Goal: Task Accomplishment & Management: Manage account settings

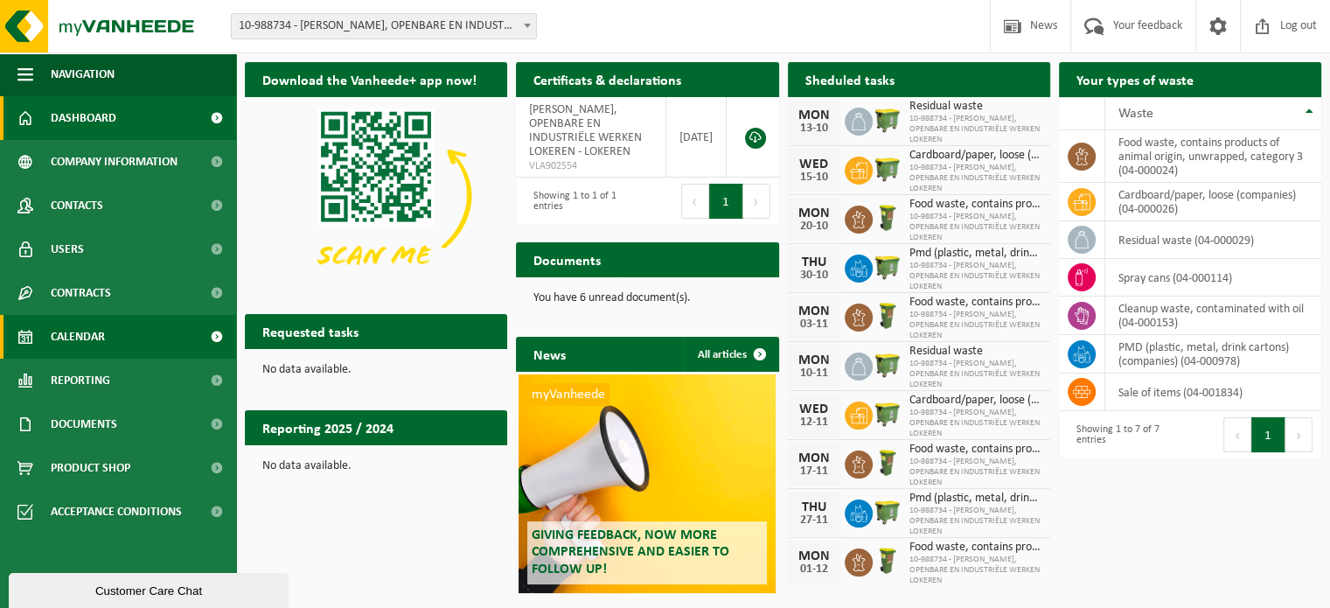
click at [127, 332] on link "Calendar" at bounding box center [118, 337] width 236 height 44
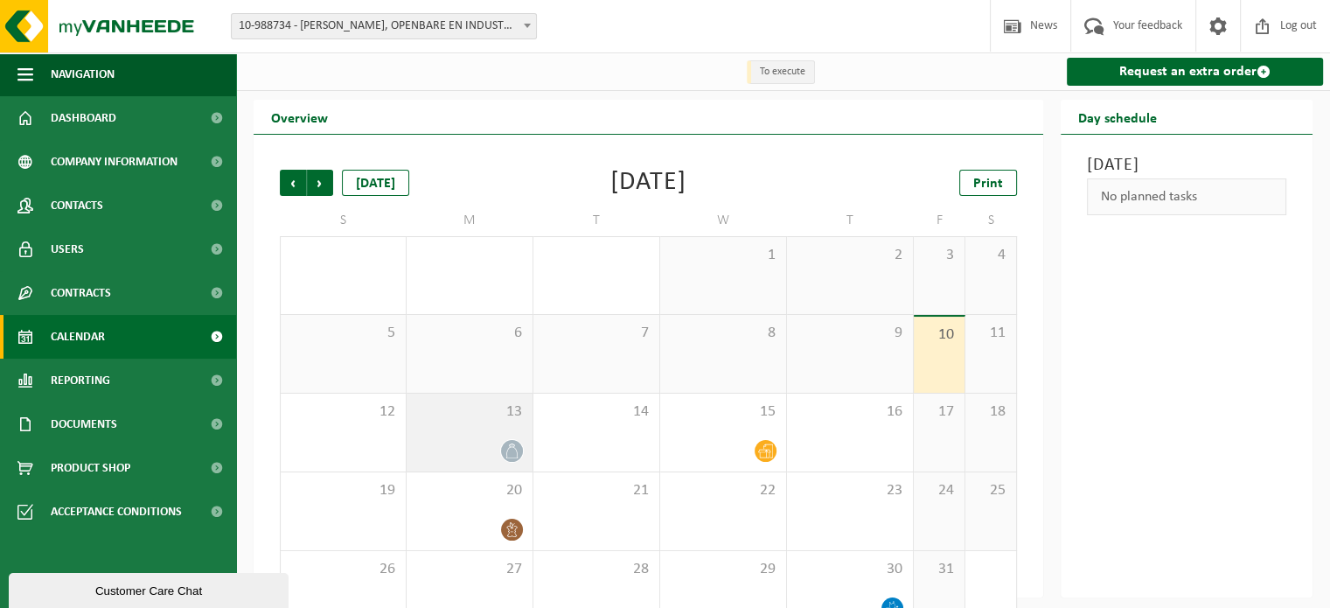
click at [459, 420] on span "13" at bounding box center [469, 411] width 108 height 19
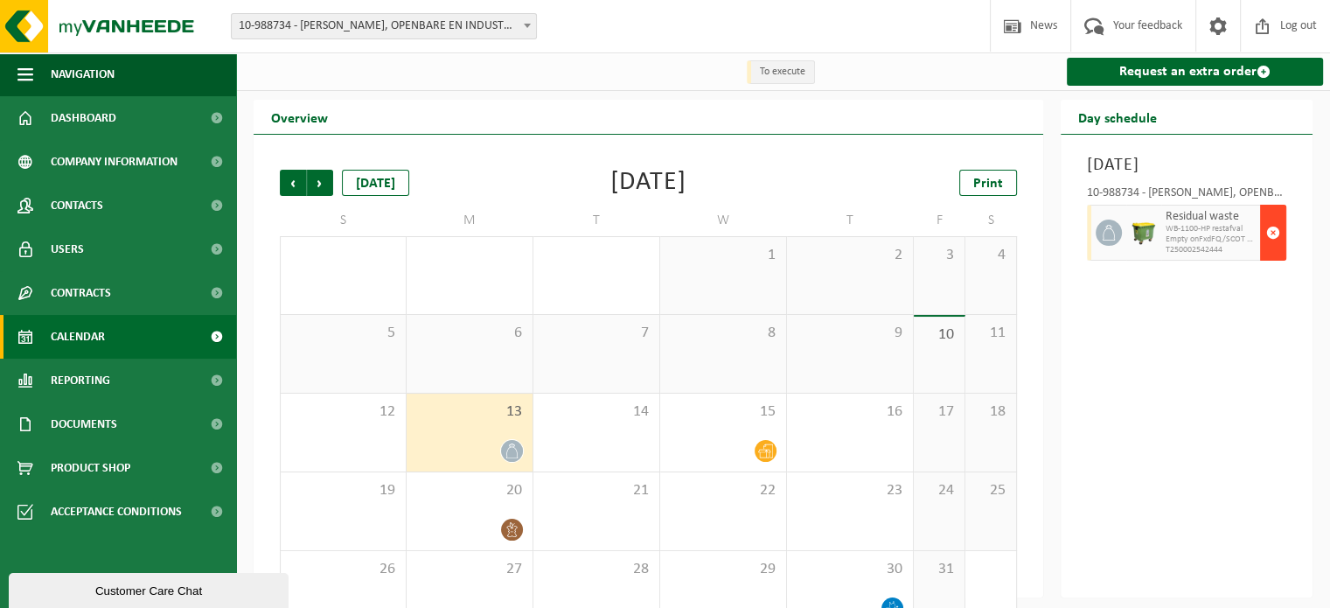
click at [1272, 250] on span "button" at bounding box center [1273, 232] width 14 height 35
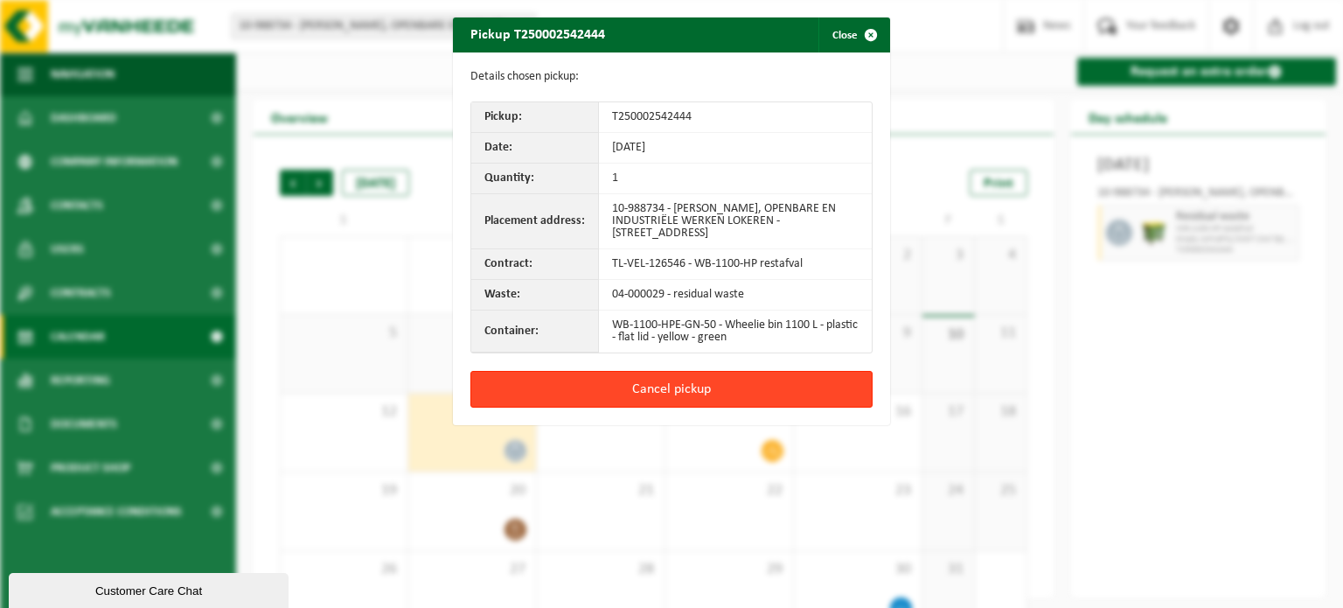
click at [583, 380] on button "Cancel pickup" at bounding box center [671, 389] width 402 height 37
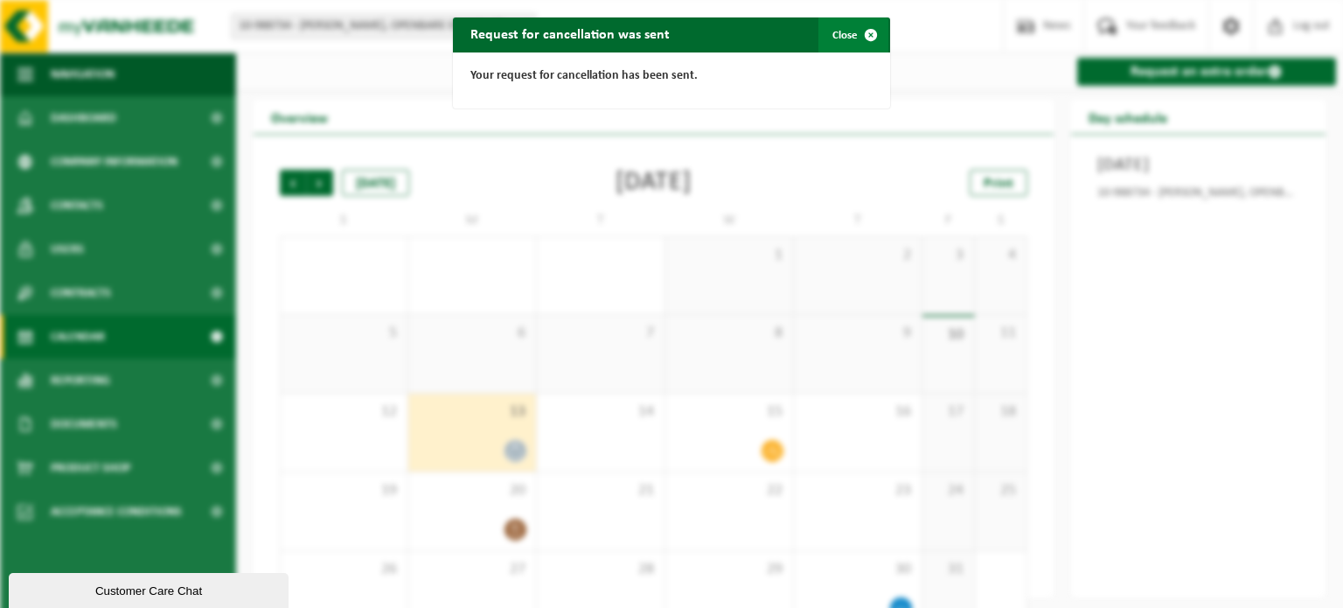
click at [858, 41] on span "button" at bounding box center [870, 34] width 35 height 35
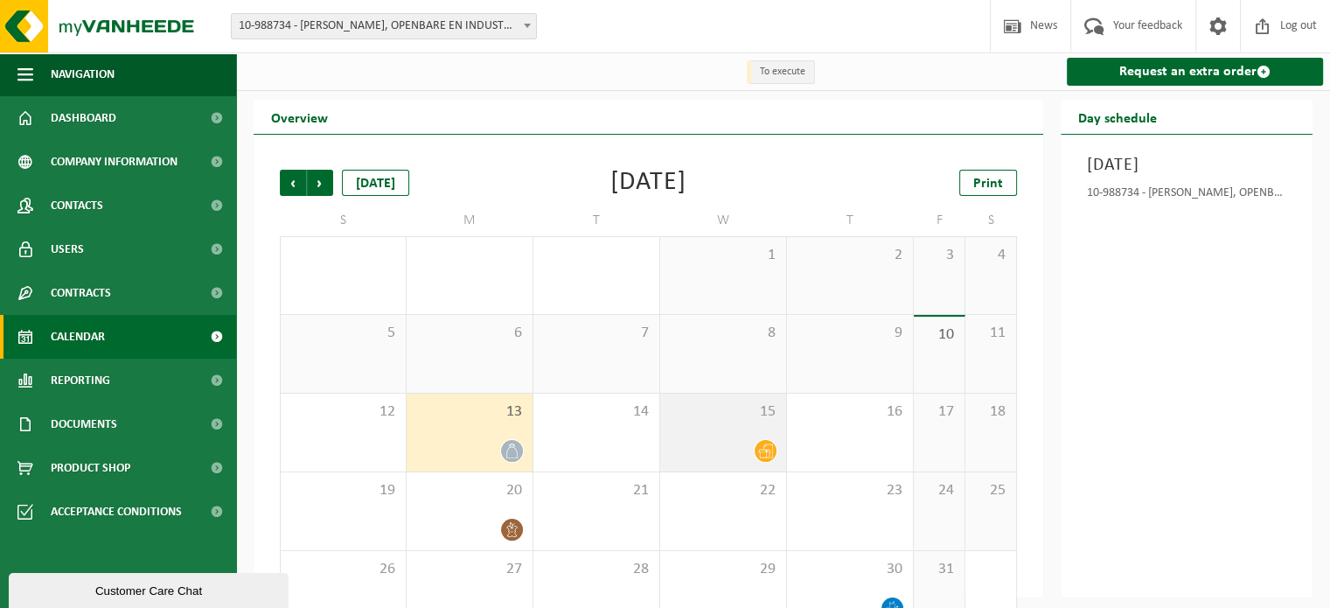
click at [691, 421] on span "15" at bounding box center [723, 411] width 108 height 19
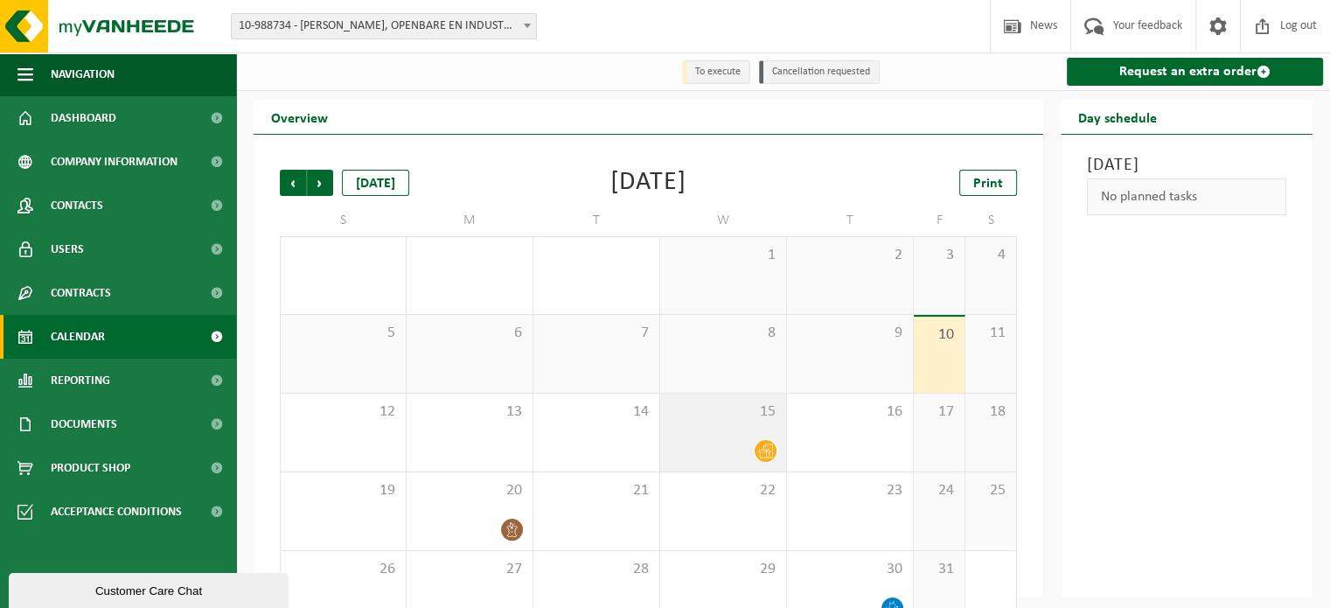
click at [730, 443] on div at bounding box center [723, 451] width 108 height 24
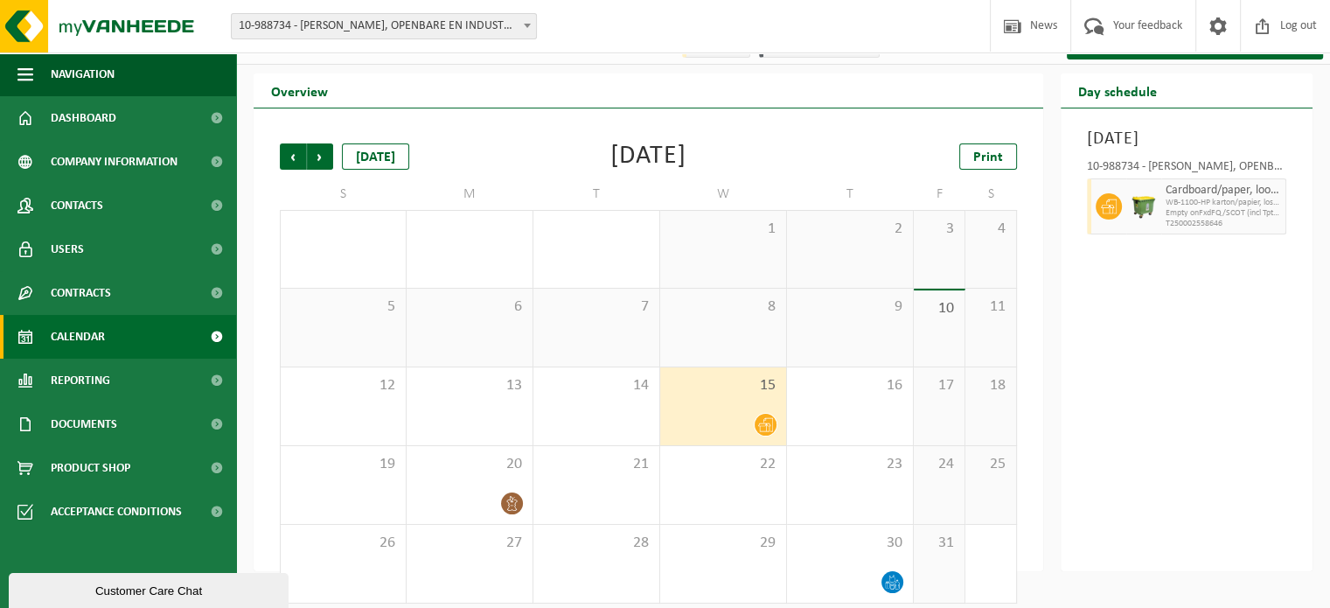
scroll to position [40, 0]
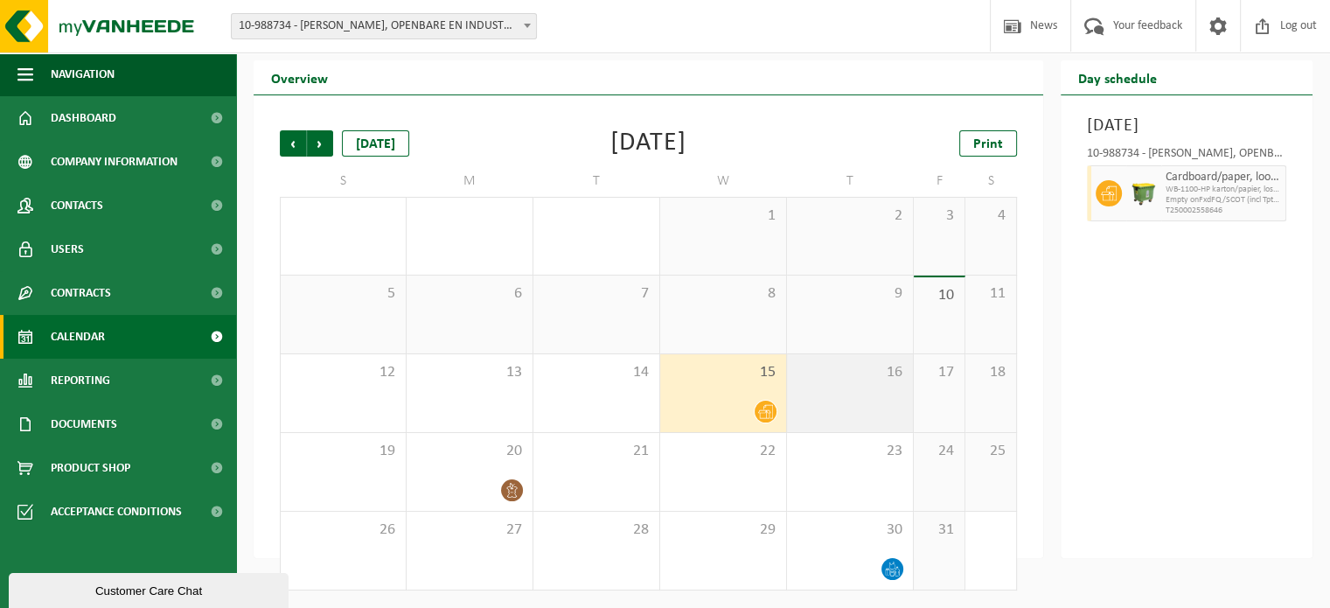
click at [825, 401] on div "16" at bounding box center [850, 393] width 126 height 78
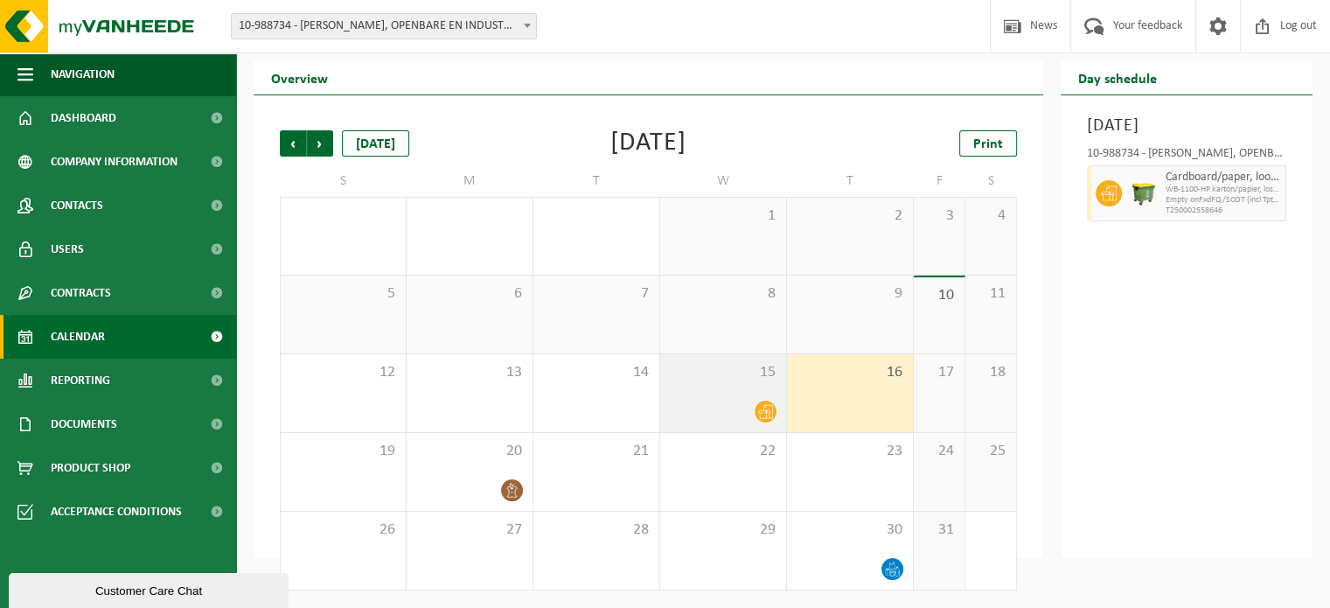
click at [747, 392] on div "15" at bounding box center [723, 393] width 126 height 78
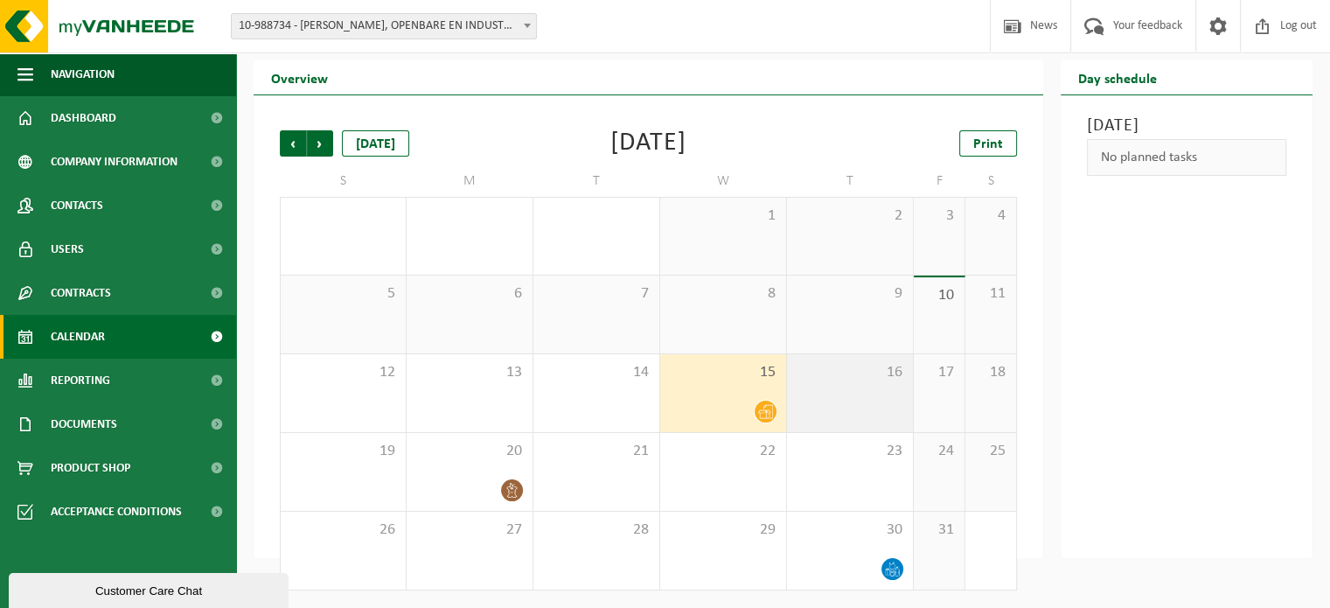
click at [832, 400] on div "16" at bounding box center [850, 393] width 126 height 78
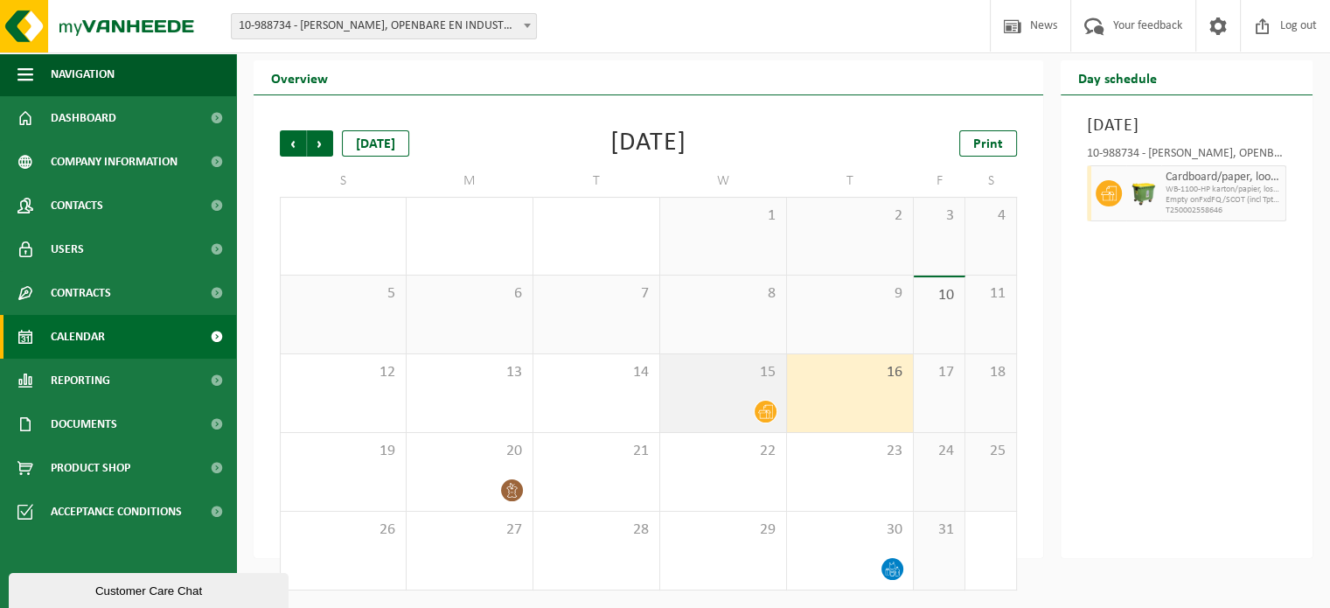
click at [702, 405] on div at bounding box center [723, 412] width 108 height 24
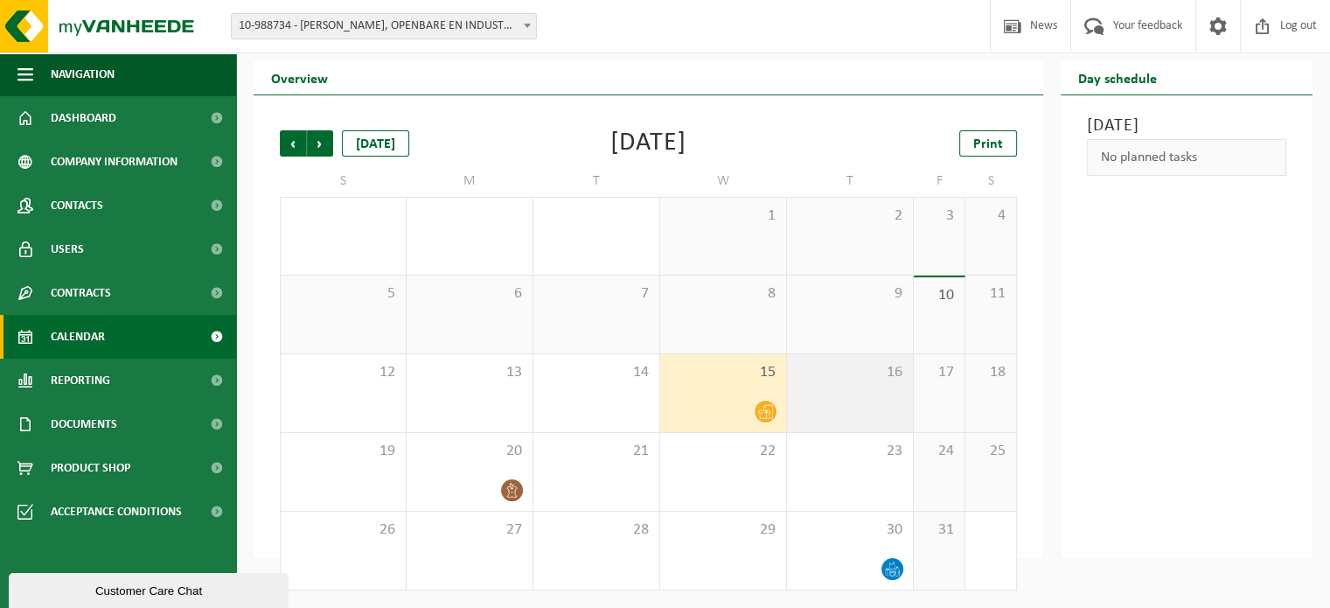
click at [814, 408] on div "16" at bounding box center [850, 393] width 126 height 78
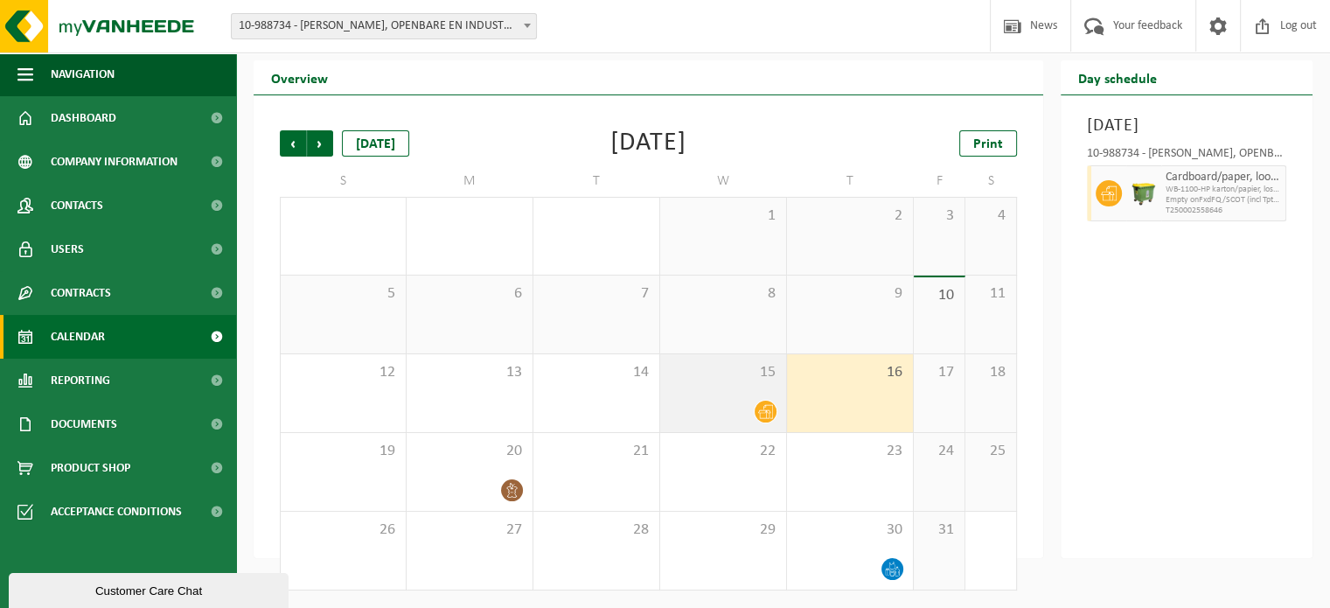
click at [734, 394] on div "15" at bounding box center [723, 393] width 126 height 78
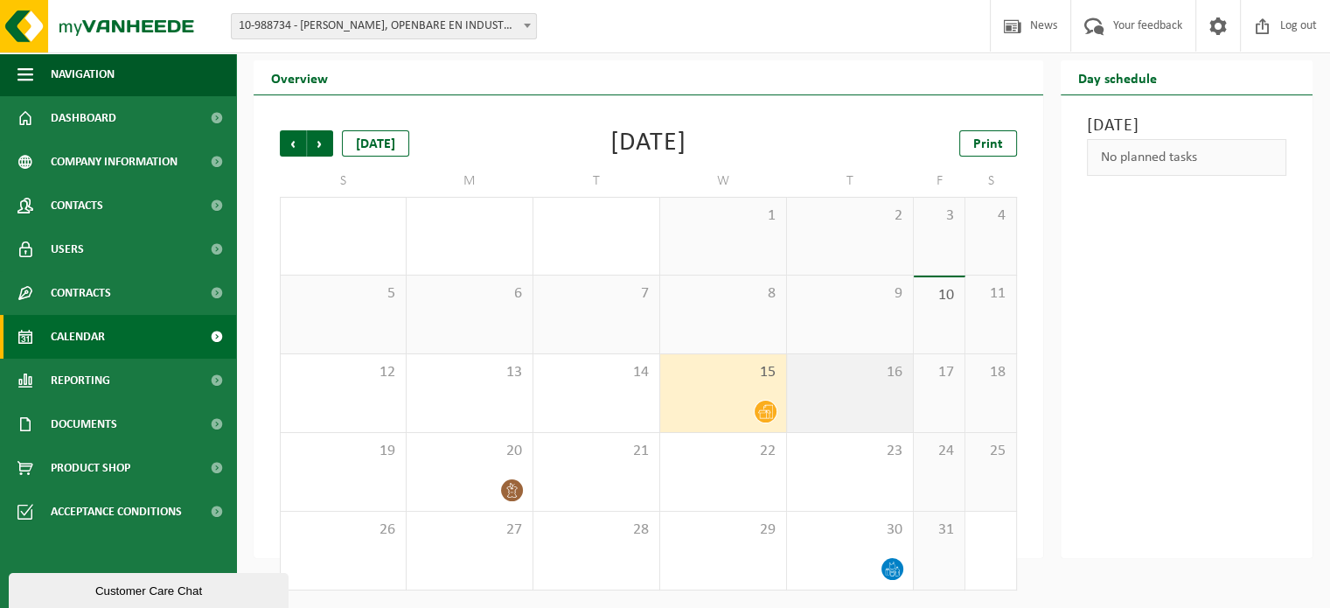
click at [804, 389] on div "16" at bounding box center [850, 393] width 126 height 78
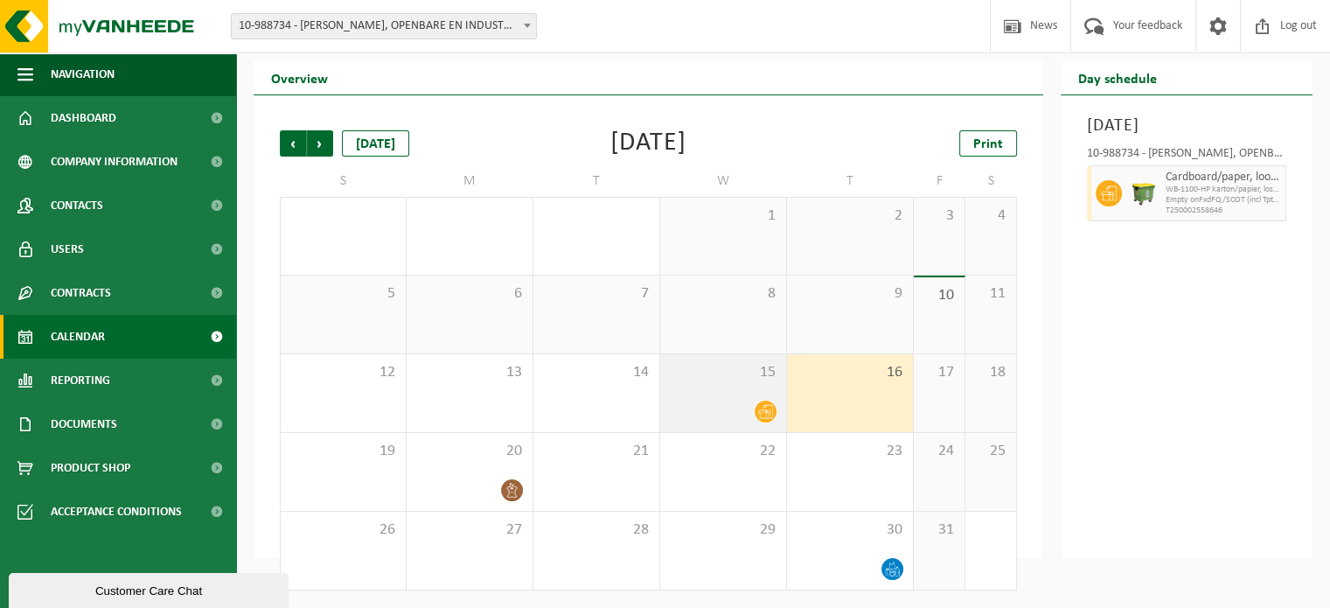
click at [724, 380] on span "15" at bounding box center [723, 372] width 108 height 19
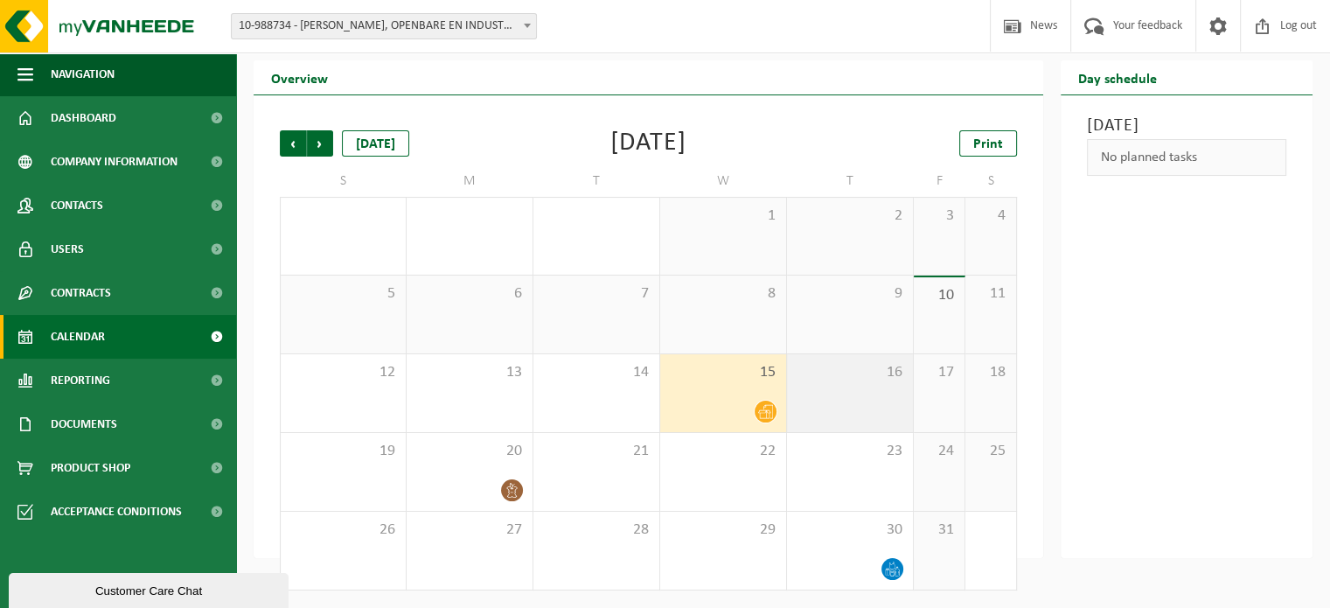
click at [794, 385] on div "16" at bounding box center [850, 393] width 126 height 78
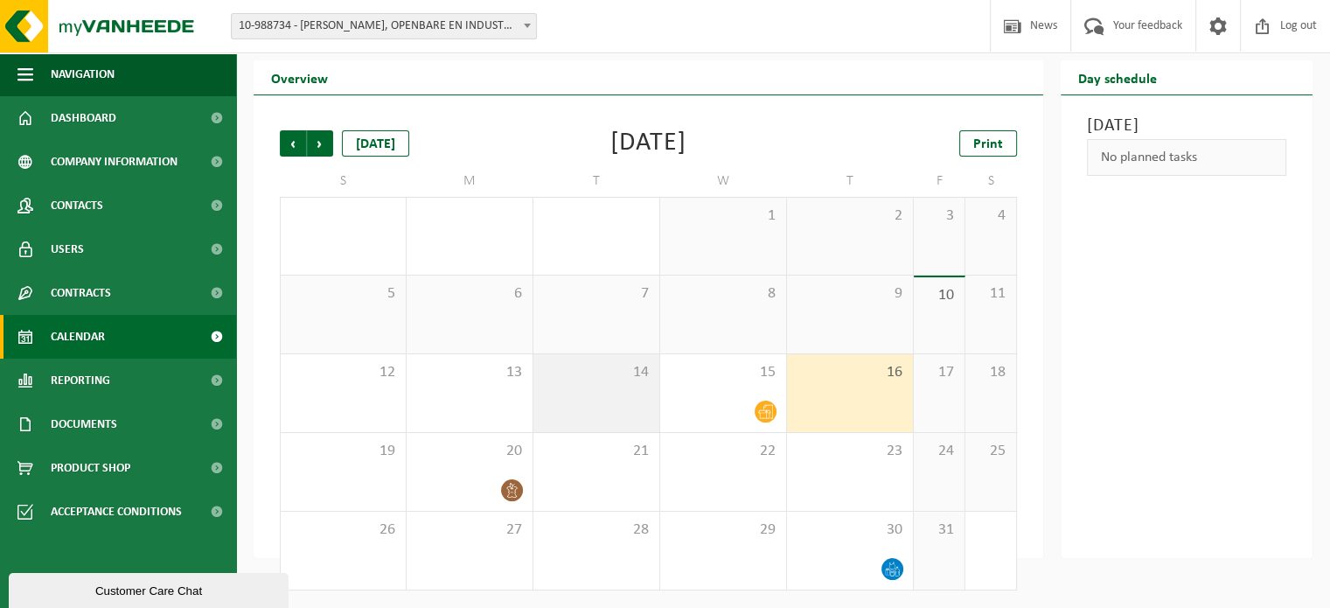
click at [636, 379] on span "14" at bounding box center [596, 372] width 108 height 19
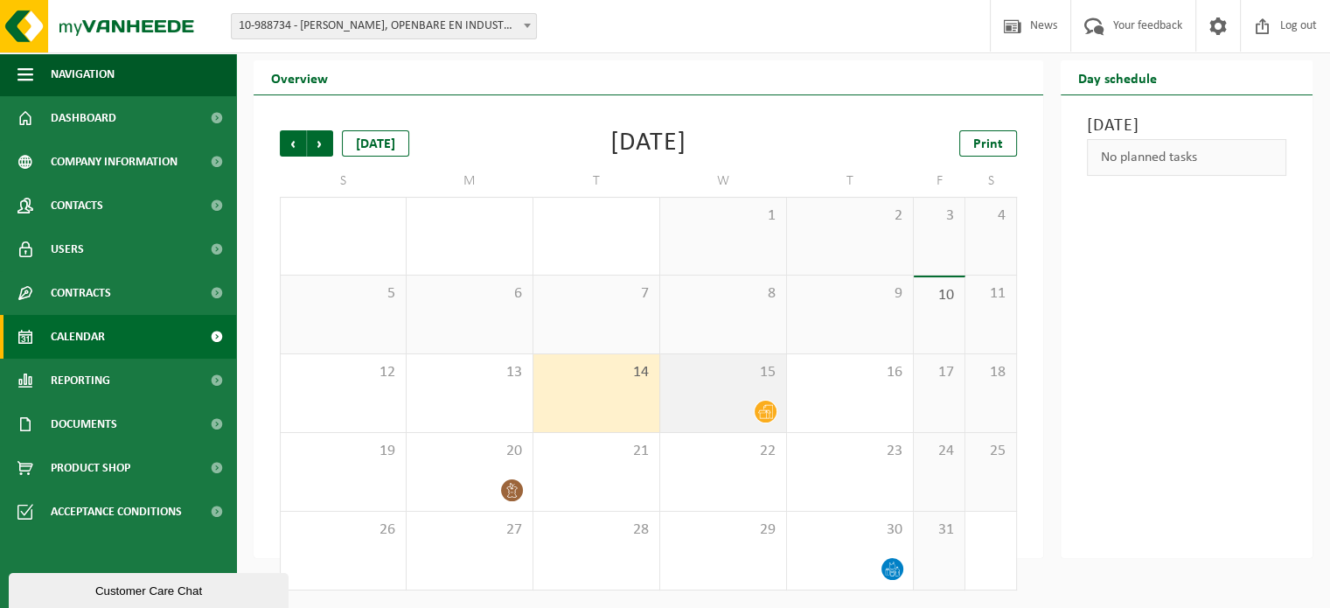
click at [761, 393] on div "15" at bounding box center [723, 393] width 126 height 78
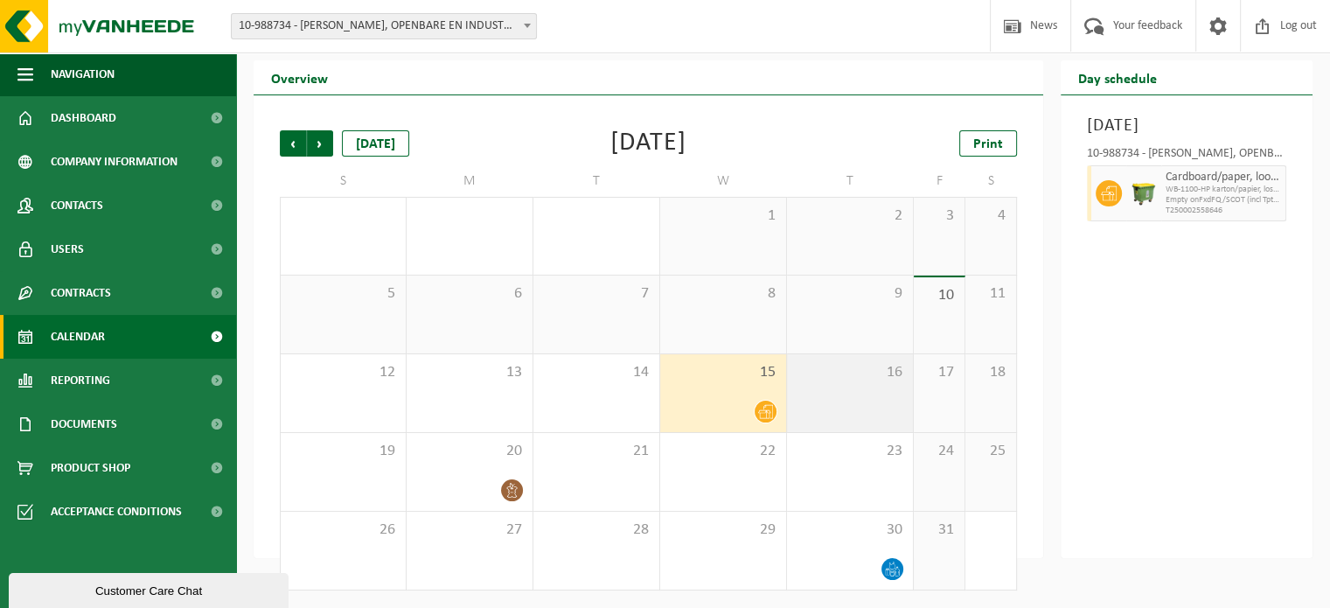
click at [833, 391] on div "16" at bounding box center [850, 393] width 126 height 78
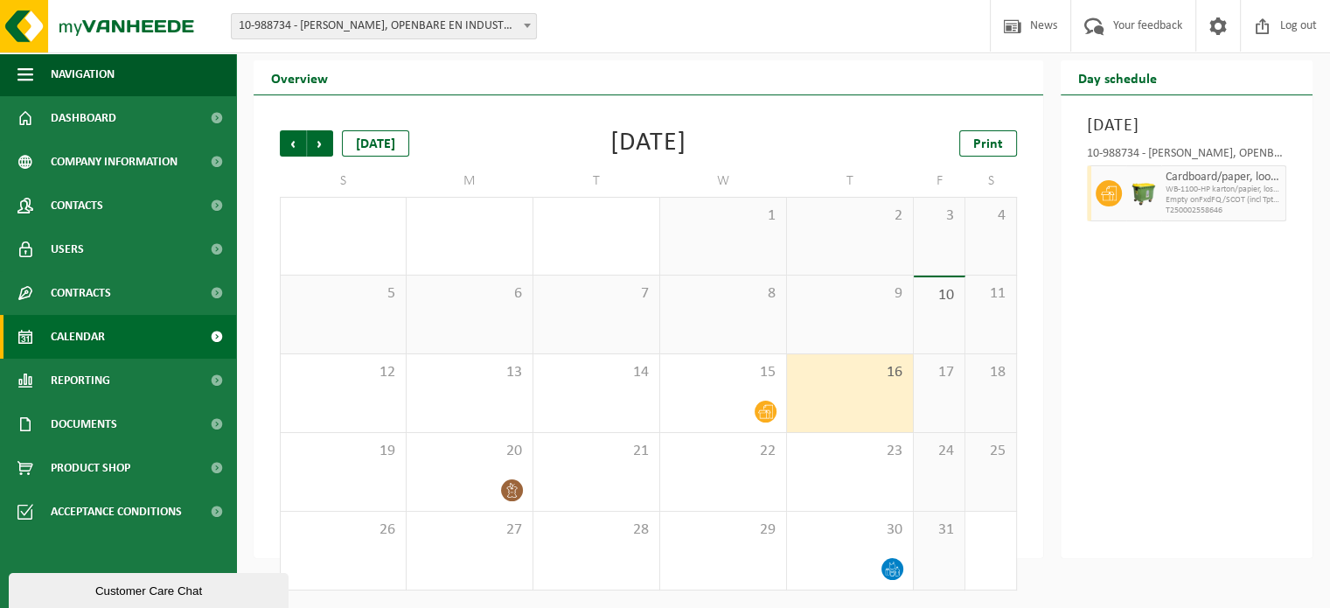
click at [923, 393] on div "17" at bounding box center [939, 393] width 51 height 78
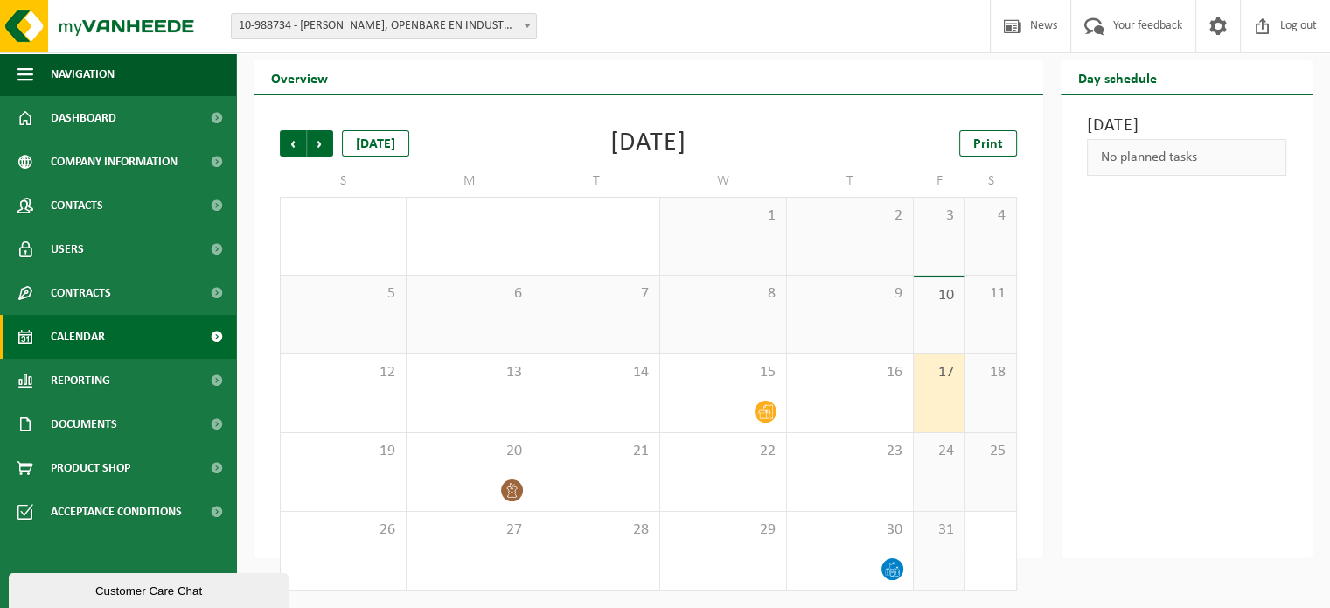
click at [985, 394] on div "18" at bounding box center [990, 393] width 51 height 78
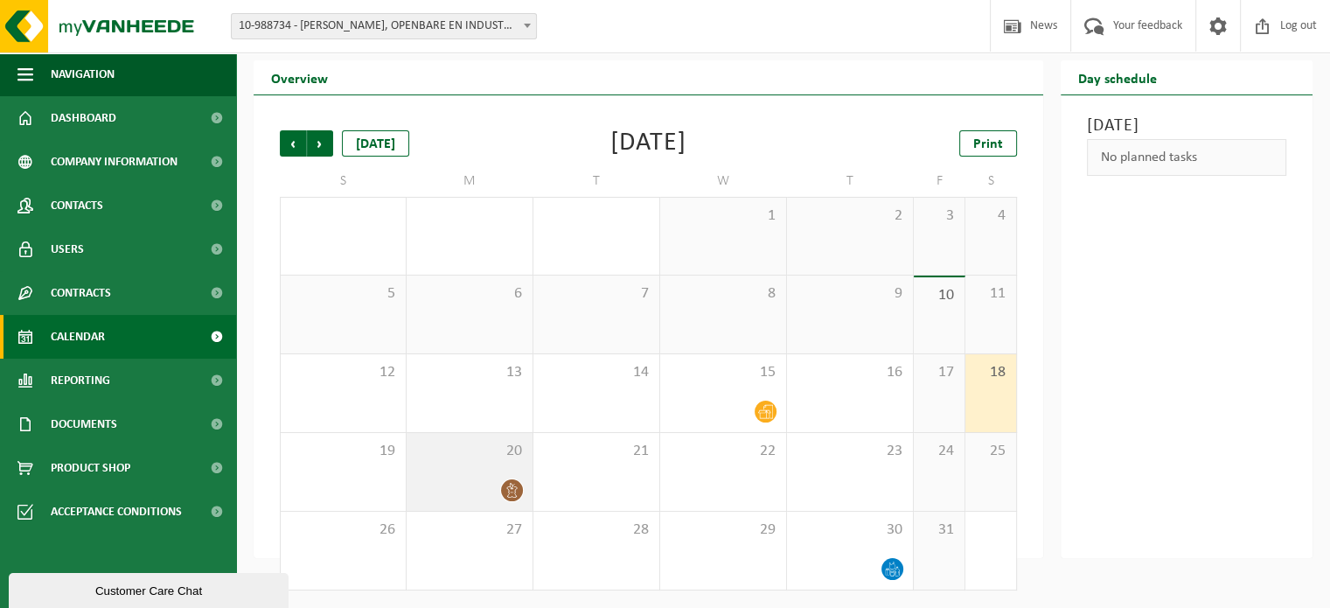
click at [435, 450] on span "20" at bounding box center [469, 450] width 108 height 19
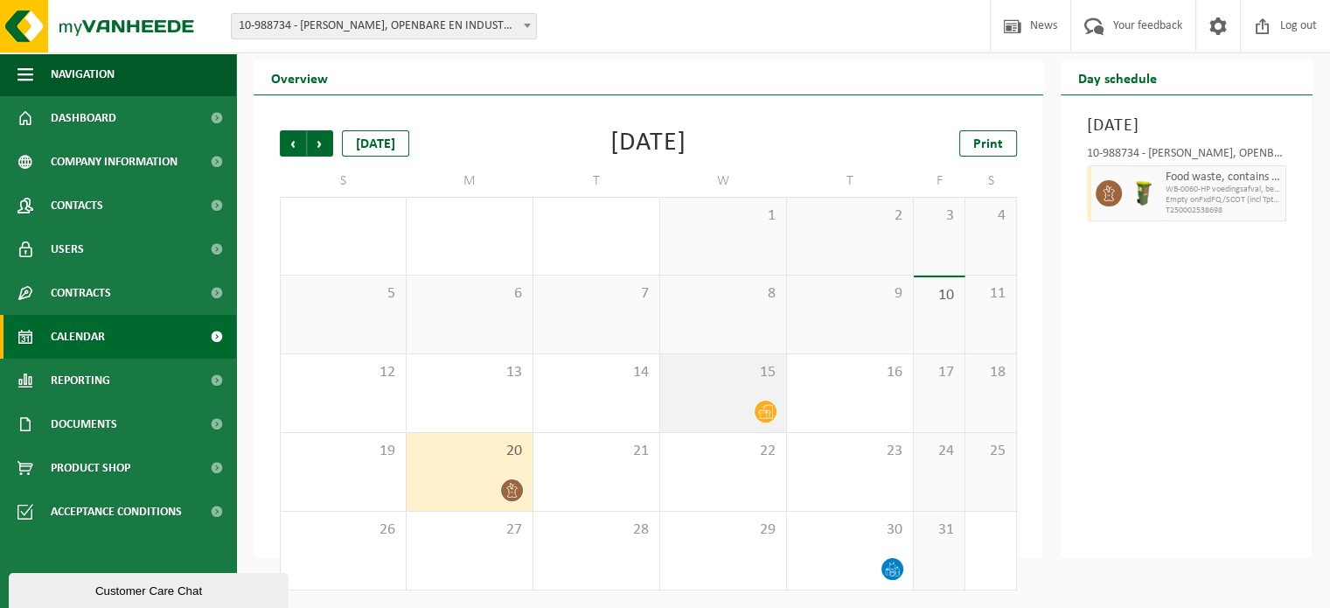
click at [675, 412] on div at bounding box center [723, 412] width 108 height 24
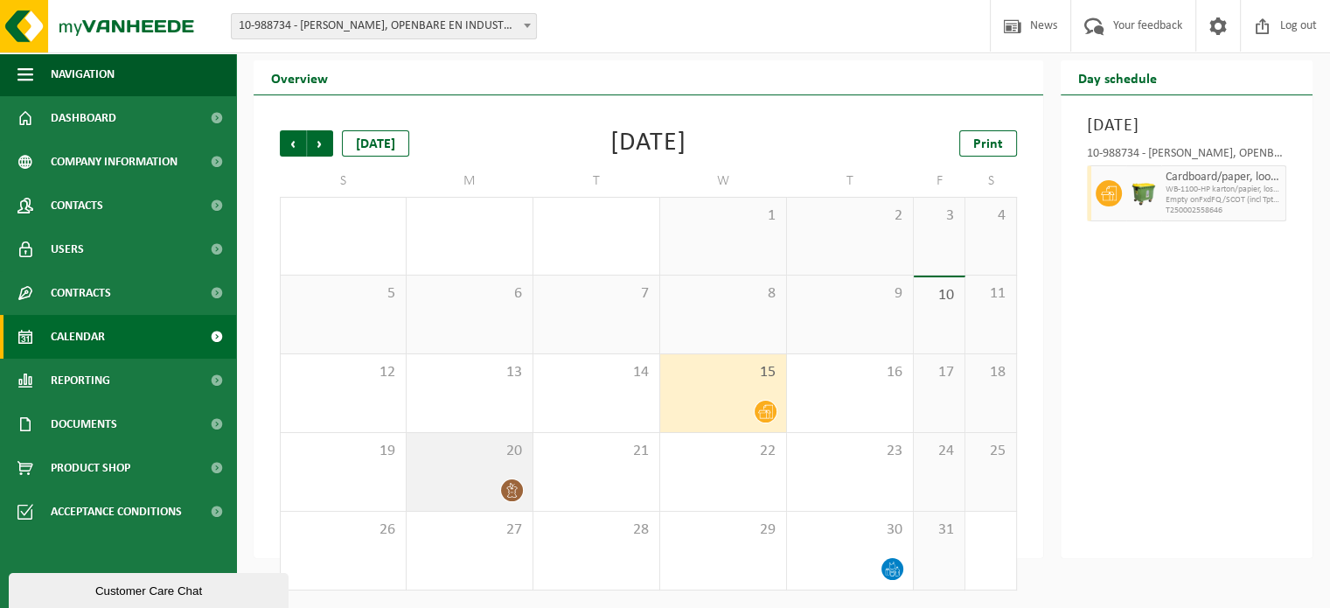
click at [485, 469] on div "20" at bounding box center [470, 472] width 126 height 78
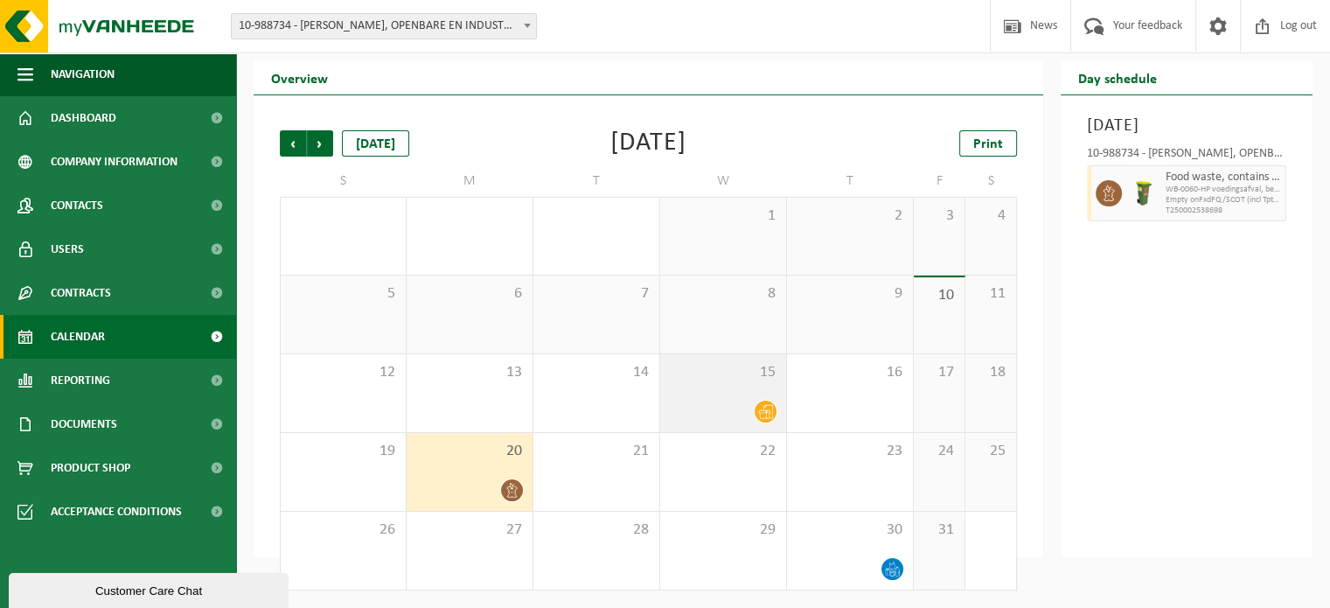
click at [693, 389] on div "15" at bounding box center [723, 393] width 126 height 78
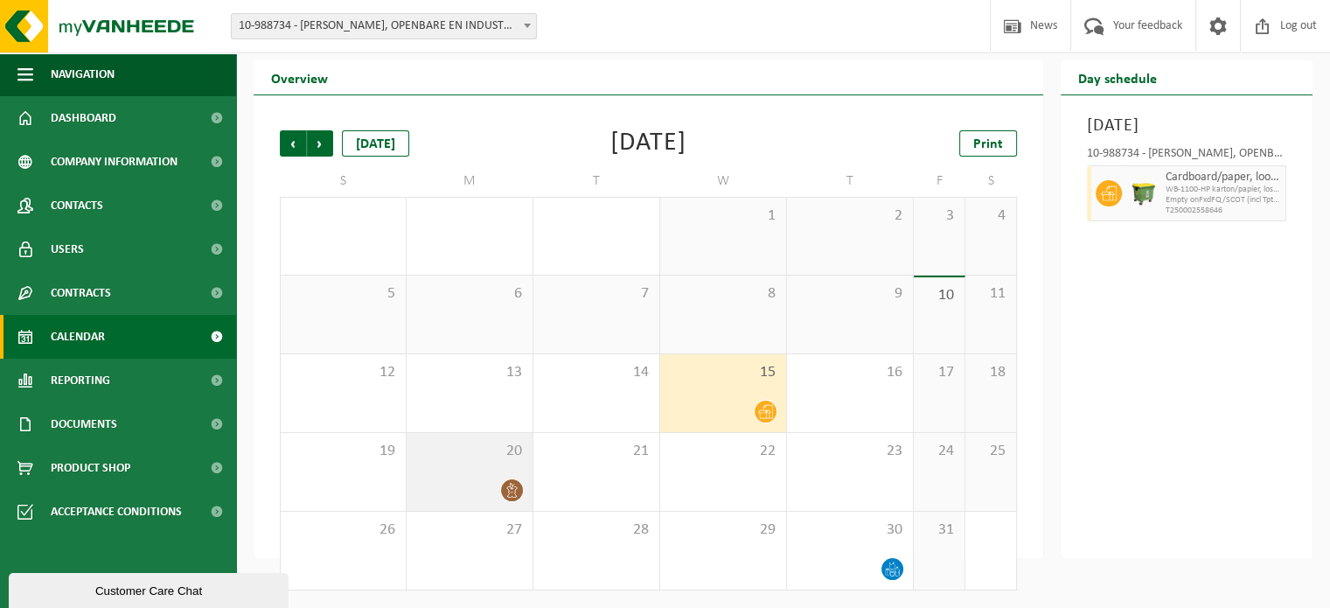
click at [500, 443] on span "20" at bounding box center [469, 450] width 108 height 19
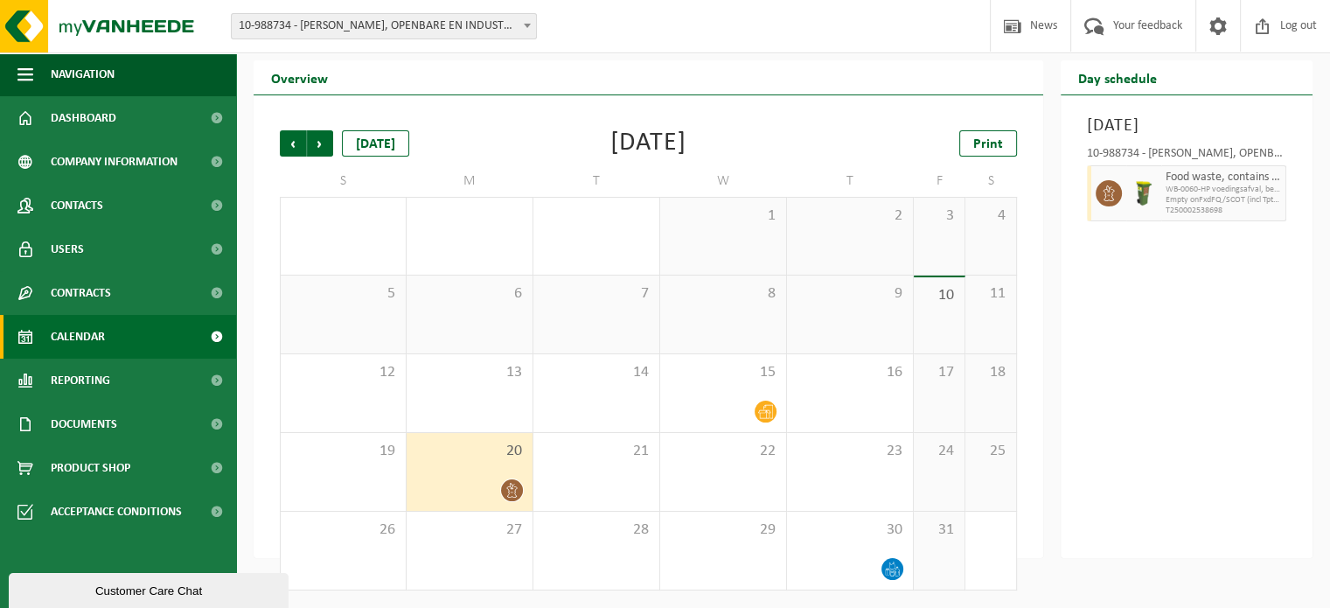
click at [472, 458] on span "20" at bounding box center [469, 450] width 108 height 19
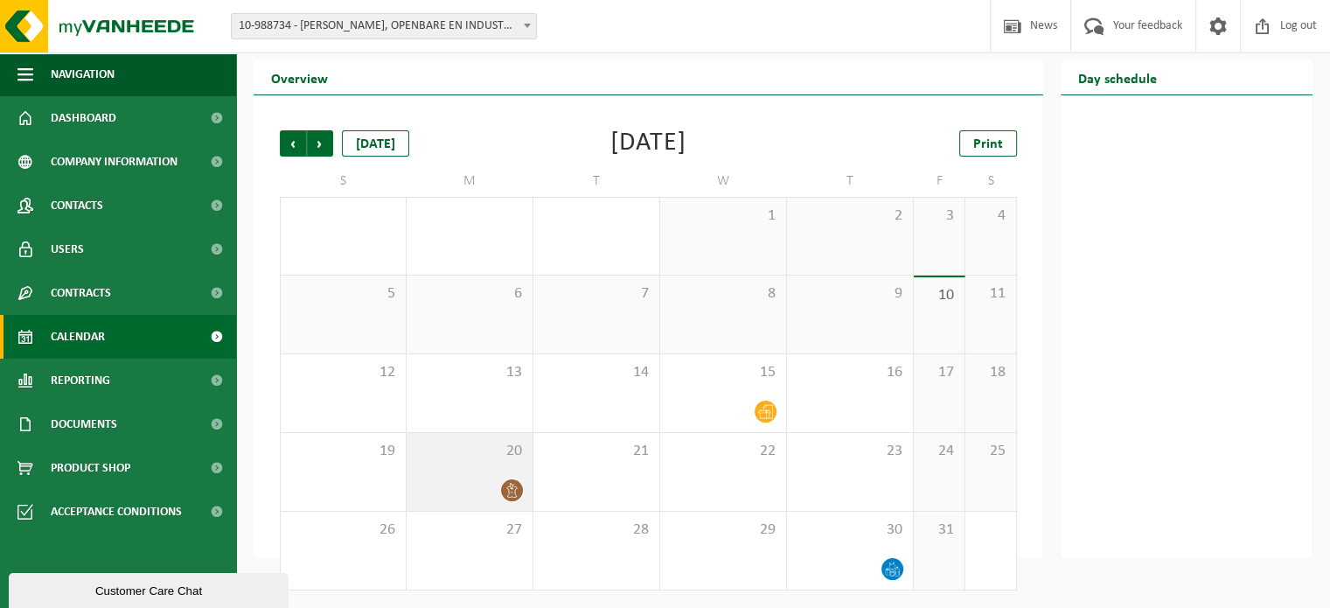
click at [497, 444] on span "20" at bounding box center [469, 450] width 108 height 19
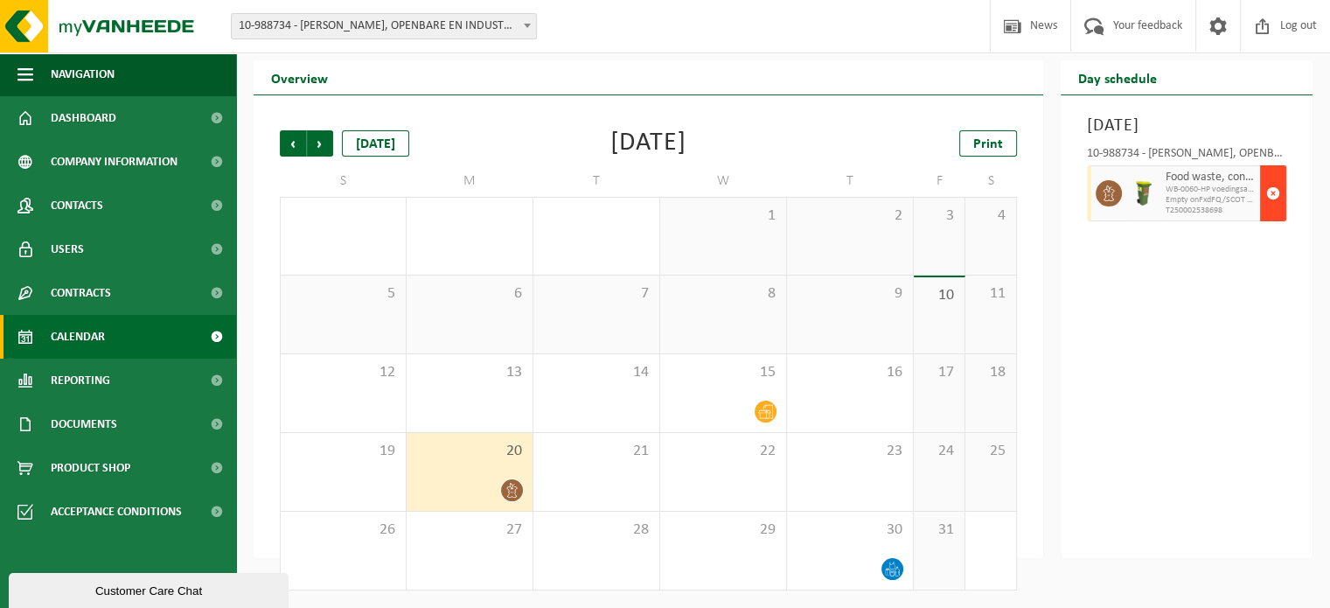
click at [1275, 211] on span "button" at bounding box center [1273, 193] width 14 height 35
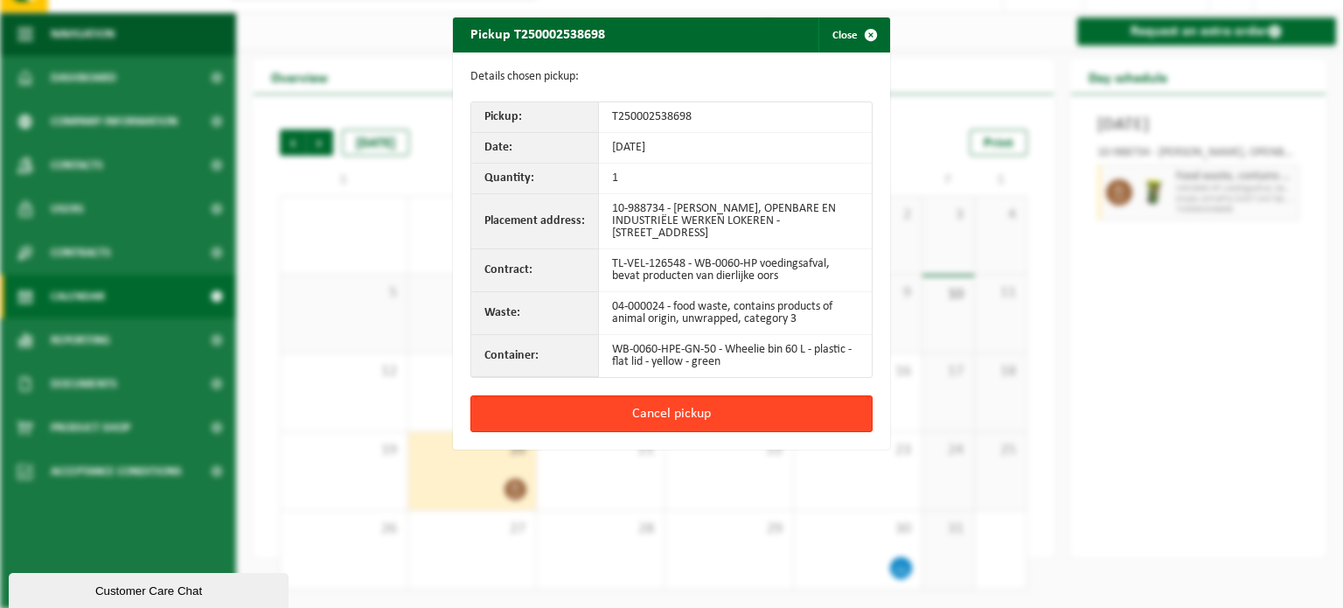
click at [664, 416] on button "Cancel pickup" at bounding box center [671, 413] width 402 height 37
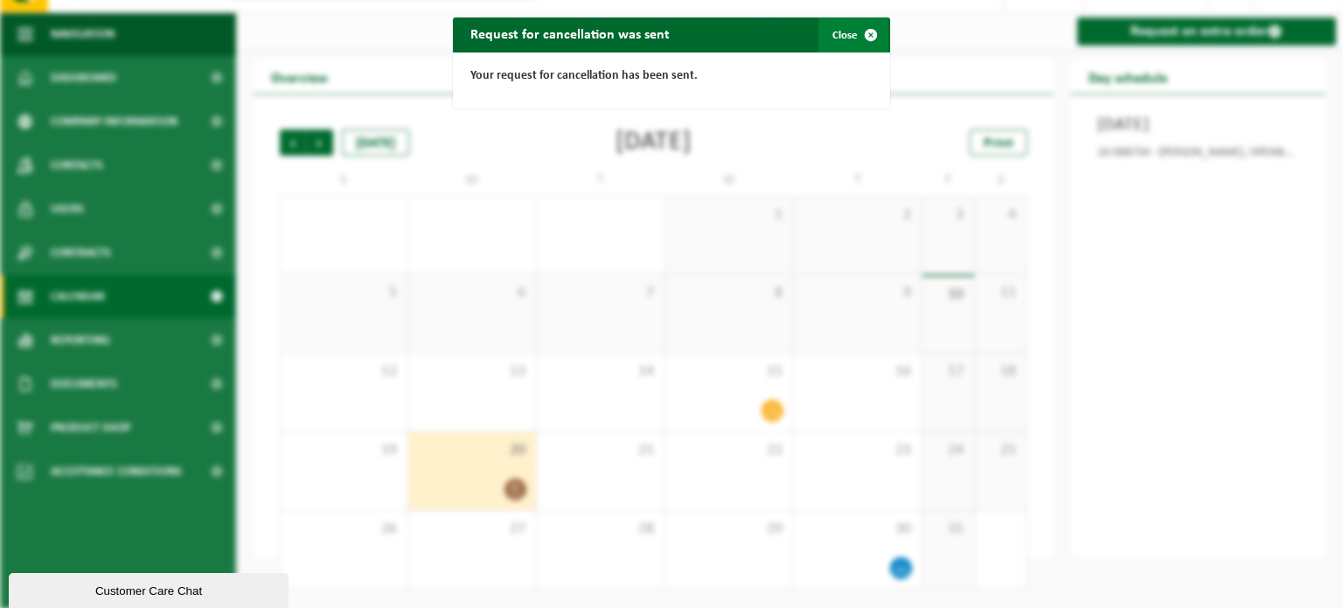
click at [859, 30] on span "button" at bounding box center [870, 34] width 35 height 35
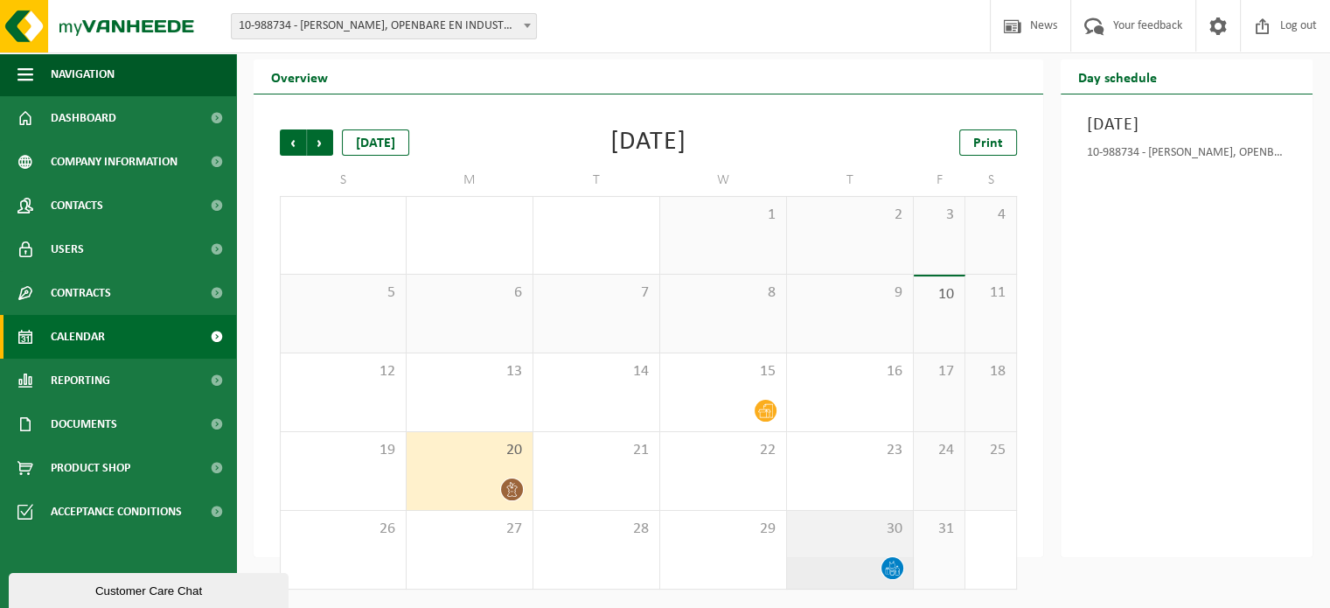
click at [831, 535] on span "30" at bounding box center [850, 528] width 108 height 19
